Goal: Task Accomplishment & Management: Manage account settings

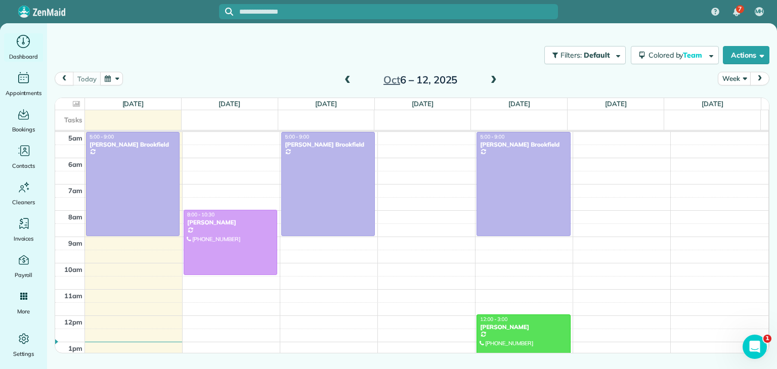
scroll to position [53, 0]
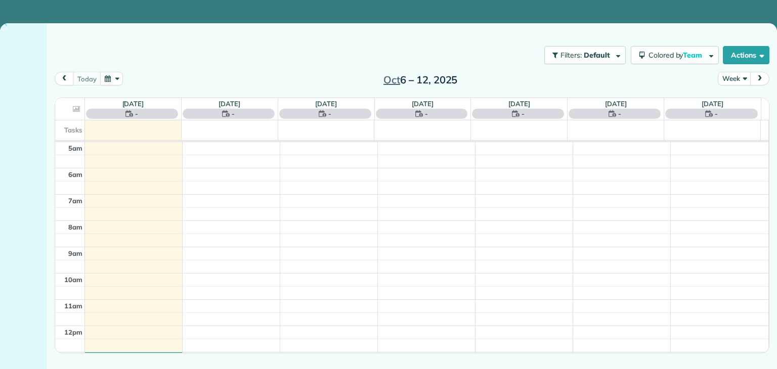
scroll to position [53, 0]
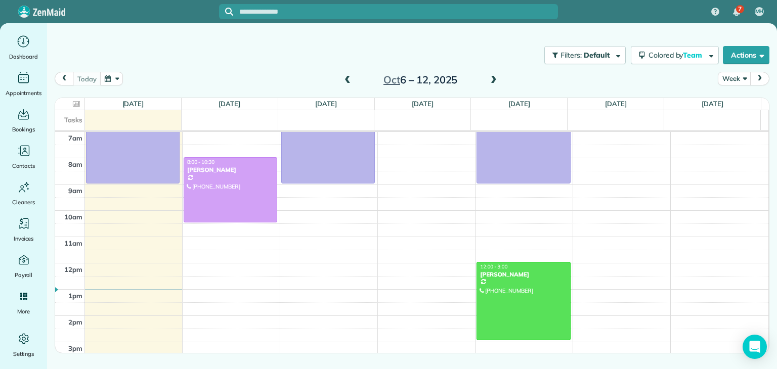
click at [346, 77] on span at bounding box center [347, 80] width 11 height 9
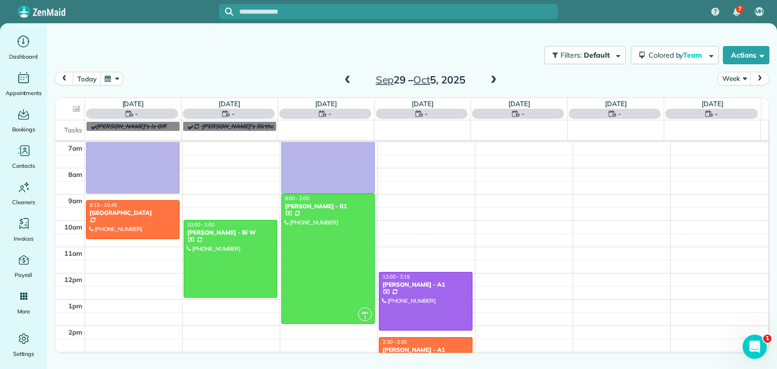
scroll to position [0, 0]
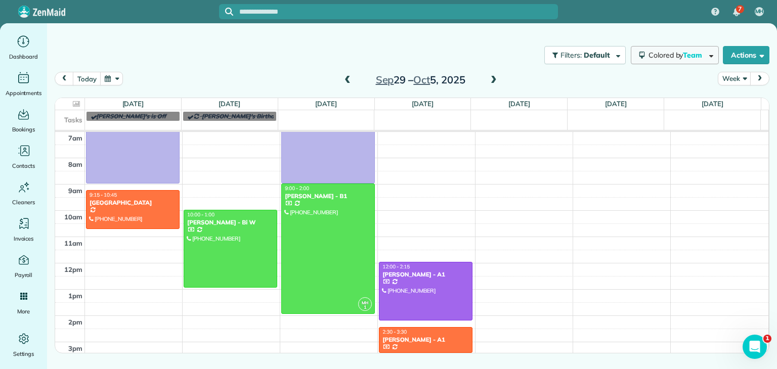
click at [648, 57] on span "Colored by Team" at bounding box center [676, 55] width 57 height 9
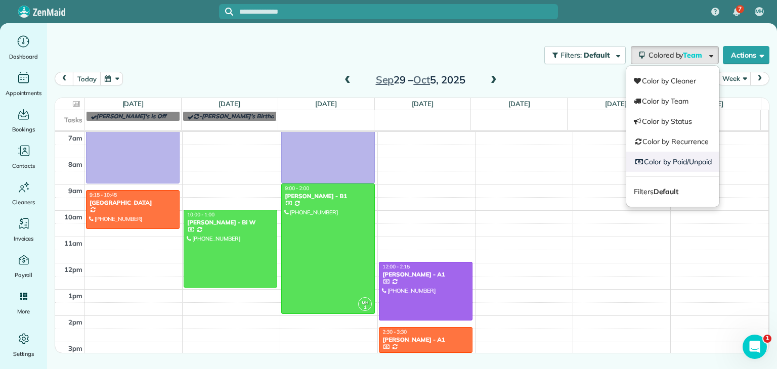
click at [673, 156] on link "Color by Paid/Unpaid" at bounding box center [672, 162] width 93 height 20
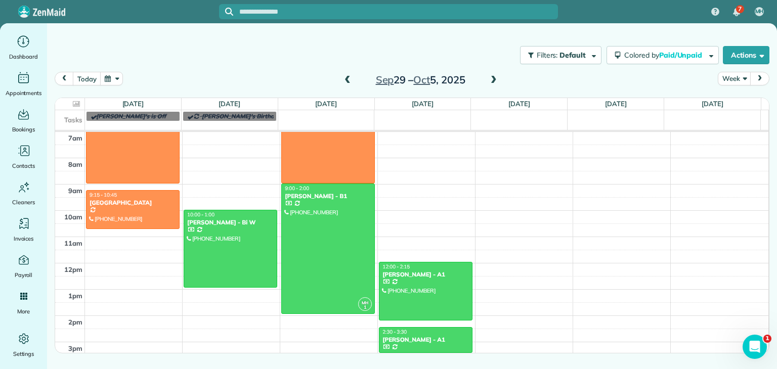
click at [492, 81] on span at bounding box center [493, 80] width 11 height 9
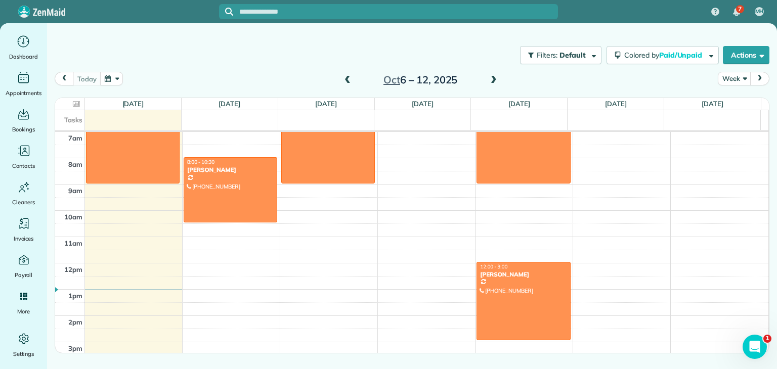
click at [349, 84] on span at bounding box center [347, 80] width 11 height 9
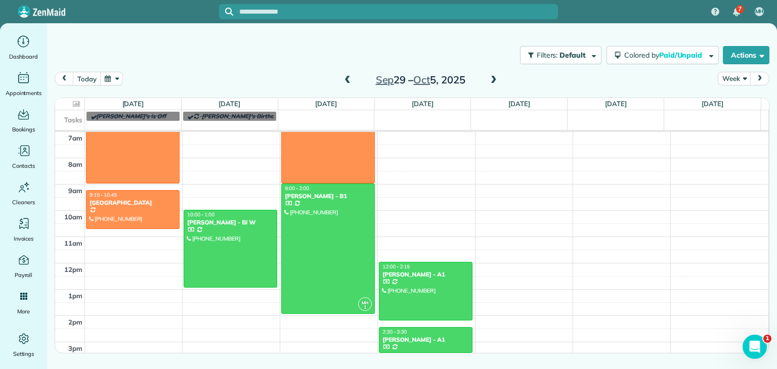
click at [493, 80] on span at bounding box center [493, 80] width 11 height 9
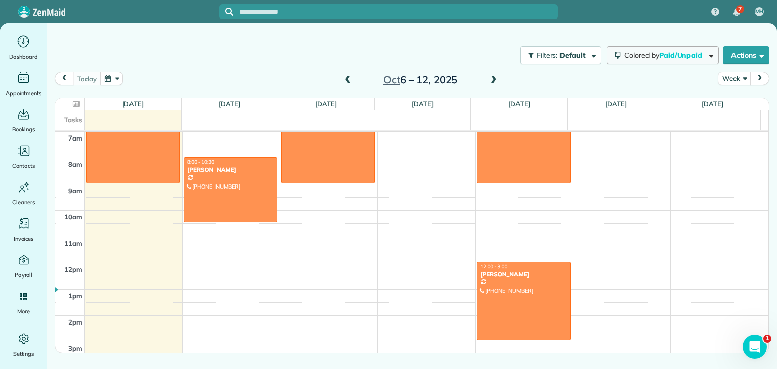
click at [637, 63] on button "Colored by Paid/Unpaid" at bounding box center [662, 55] width 112 height 18
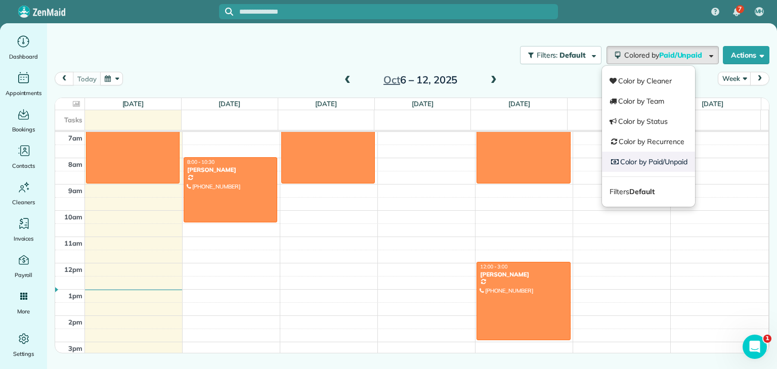
click at [643, 162] on link "Color by Paid/Unpaid" at bounding box center [648, 162] width 93 height 20
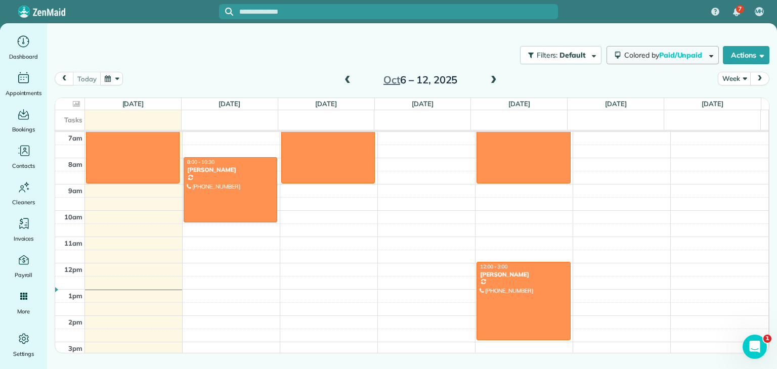
click at [647, 58] on span "Colored by Paid/Unpaid" at bounding box center [664, 55] width 81 height 9
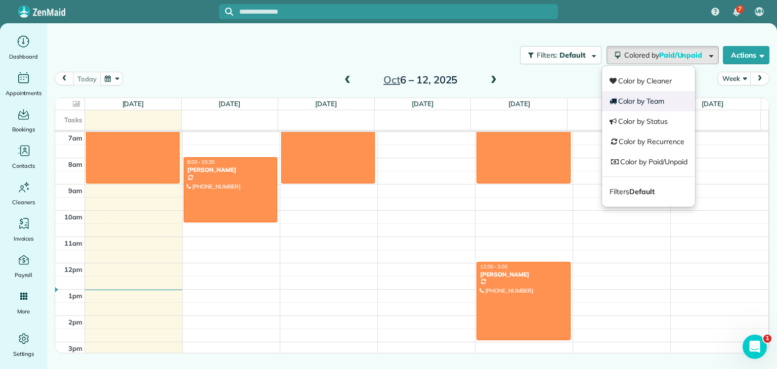
click at [648, 99] on link "Color by Team" at bounding box center [648, 101] width 93 height 20
